Goal: Find specific page/section: Find specific page/section

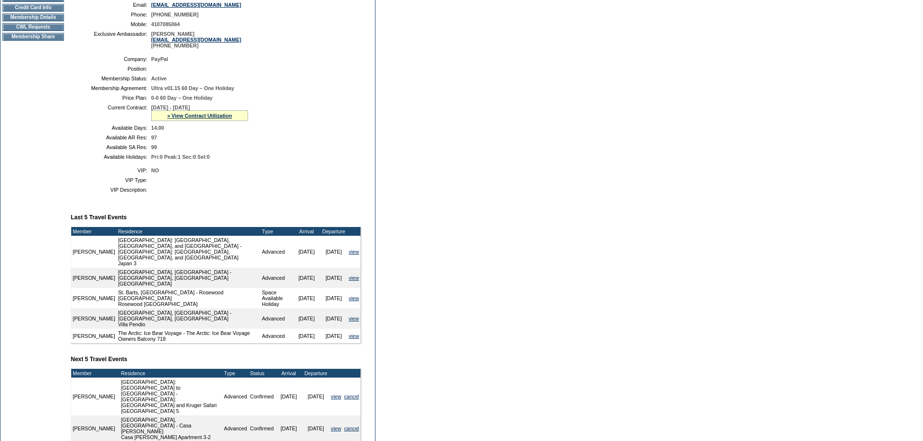
scroll to position [277, 0]
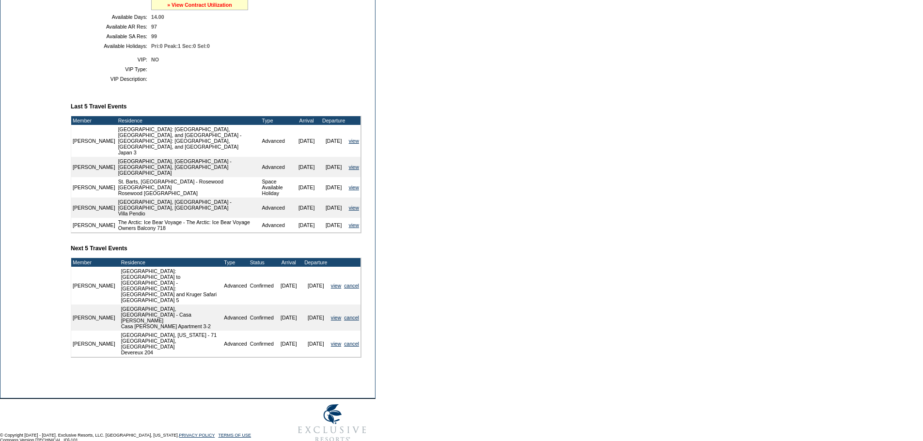
click at [220, 8] on link "» View Contract Utilization" at bounding box center [199, 5] width 65 height 6
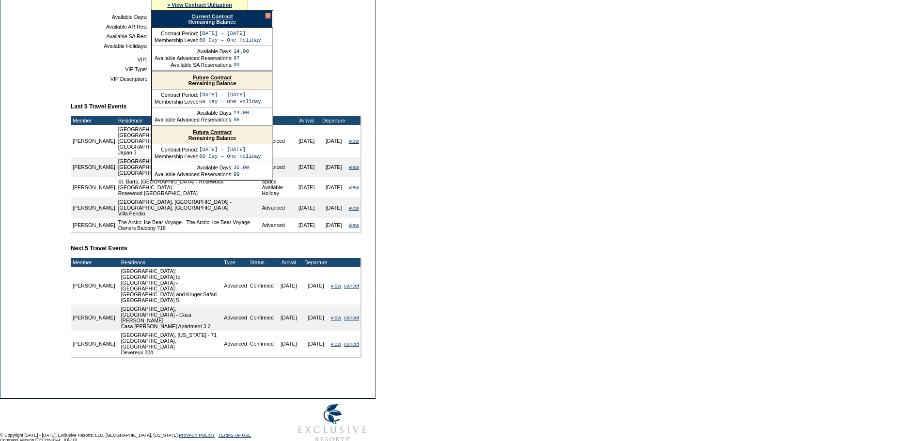
drag, startPoint x: 389, startPoint y: 73, endPoint x: 371, endPoint y: 68, distance: 18.6
click at [390, 73] on form "Follow Us ::" at bounding box center [461, 85] width 923 height 725
click at [221, 19] on link "Current Contract" at bounding box center [211, 17] width 41 height 6
click at [675, 61] on form "Follow Us ::" at bounding box center [461, 85] width 923 height 725
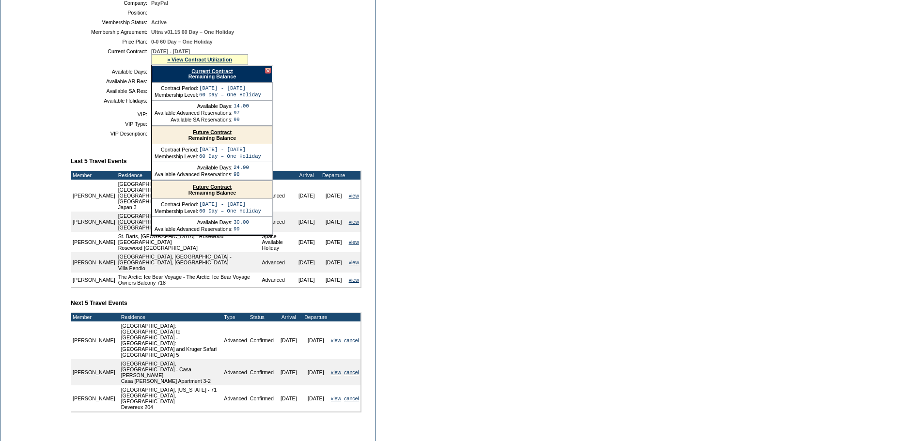
scroll to position [35, 0]
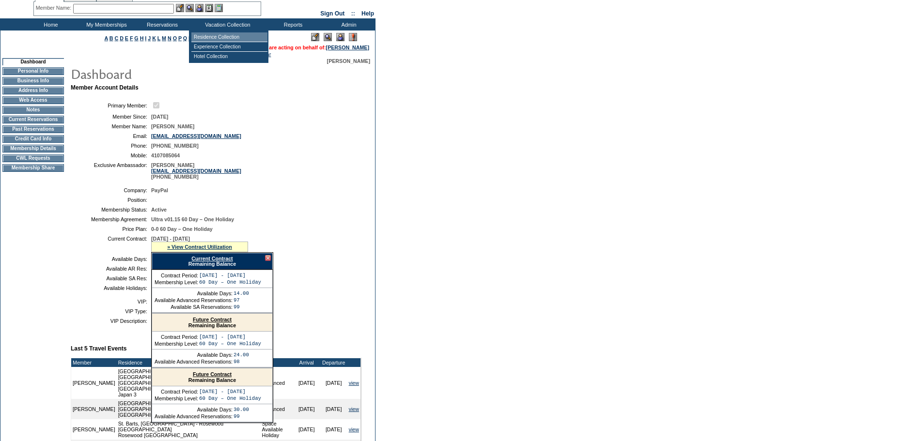
click at [219, 35] on td "Residence Collection" at bounding box center [229, 37] width 76 height 10
